Goal: Information Seeking & Learning: Learn about a topic

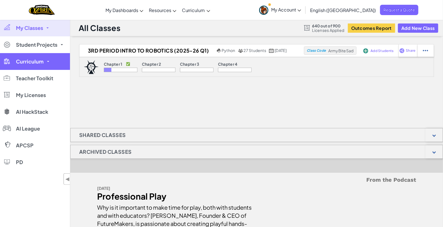
click at [34, 62] on span "Curriculum" at bounding box center [30, 61] width 28 height 5
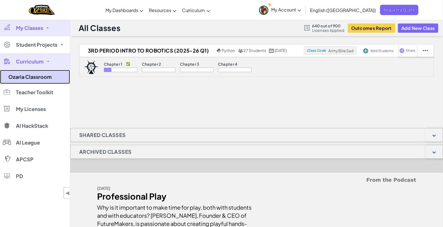
click at [38, 77] on link "Ozaria Classroom" at bounding box center [35, 77] width 70 height 14
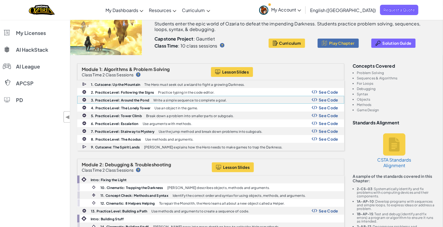
scroll to position [93, 0]
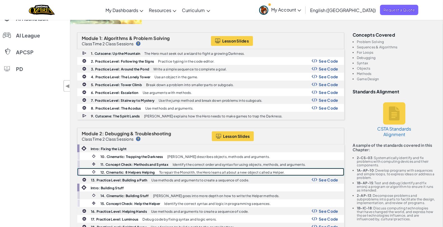
click at [145, 171] on b "12. Cinematic: 8 Helpers Helping" at bounding box center [128, 173] width 55 height 4
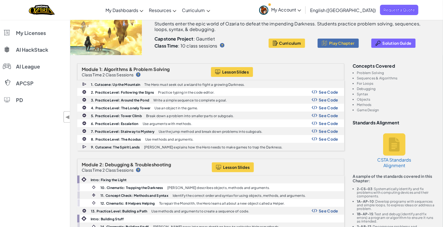
scroll to position [0, 0]
